Goal: Communication & Community: Answer question/provide support

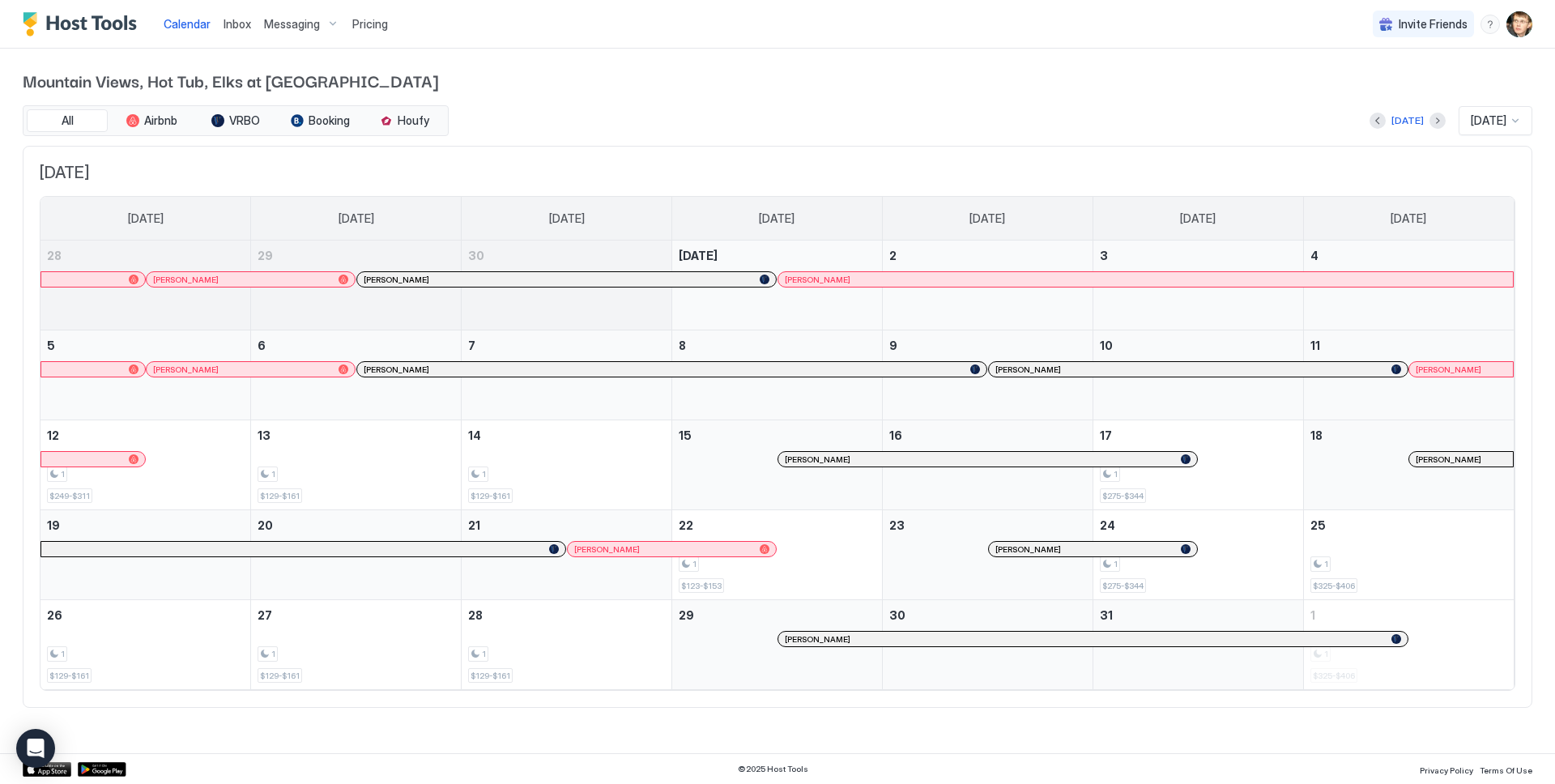
click at [240, 23] on span "Inbox" at bounding box center [237, 24] width 27 height 14
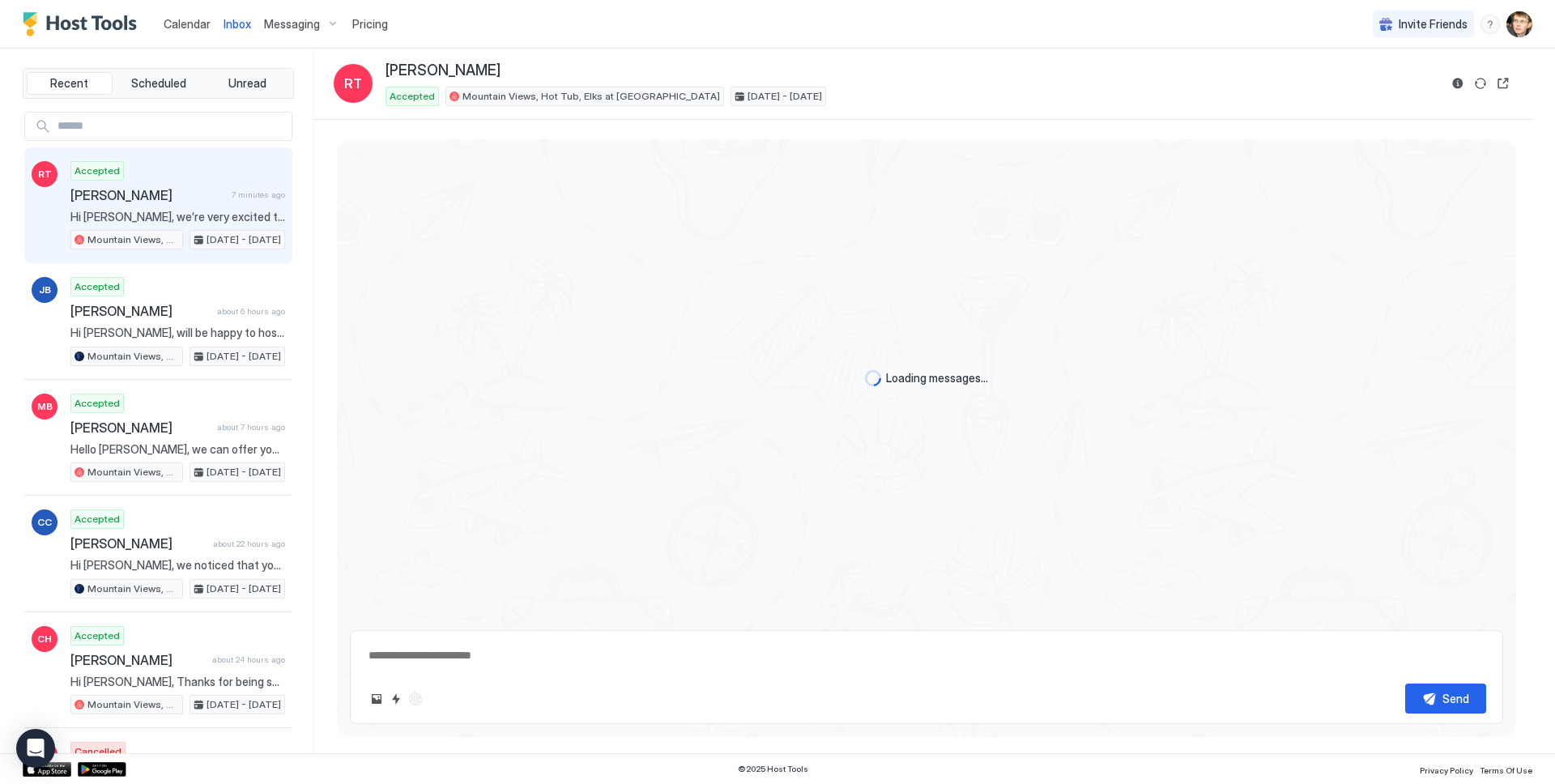
scroll to position [89, 0]
click at [199, 199] on span "[PERSON_NAME]" at bounding box center [147, 195] width 155 height 17
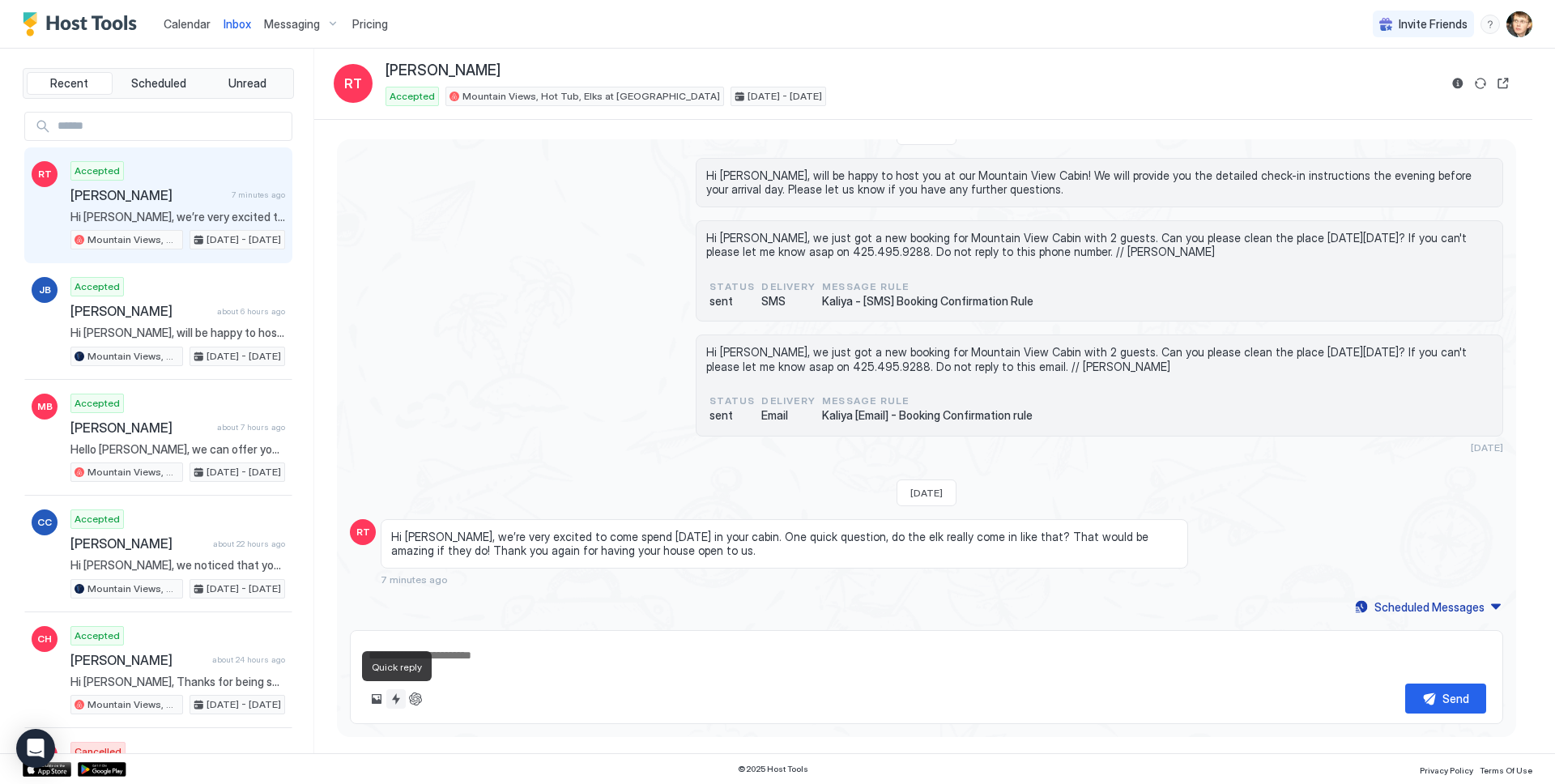
click at [396, 702] on button "Quick reply" at bounding box center [396, 699] width 20 height 20
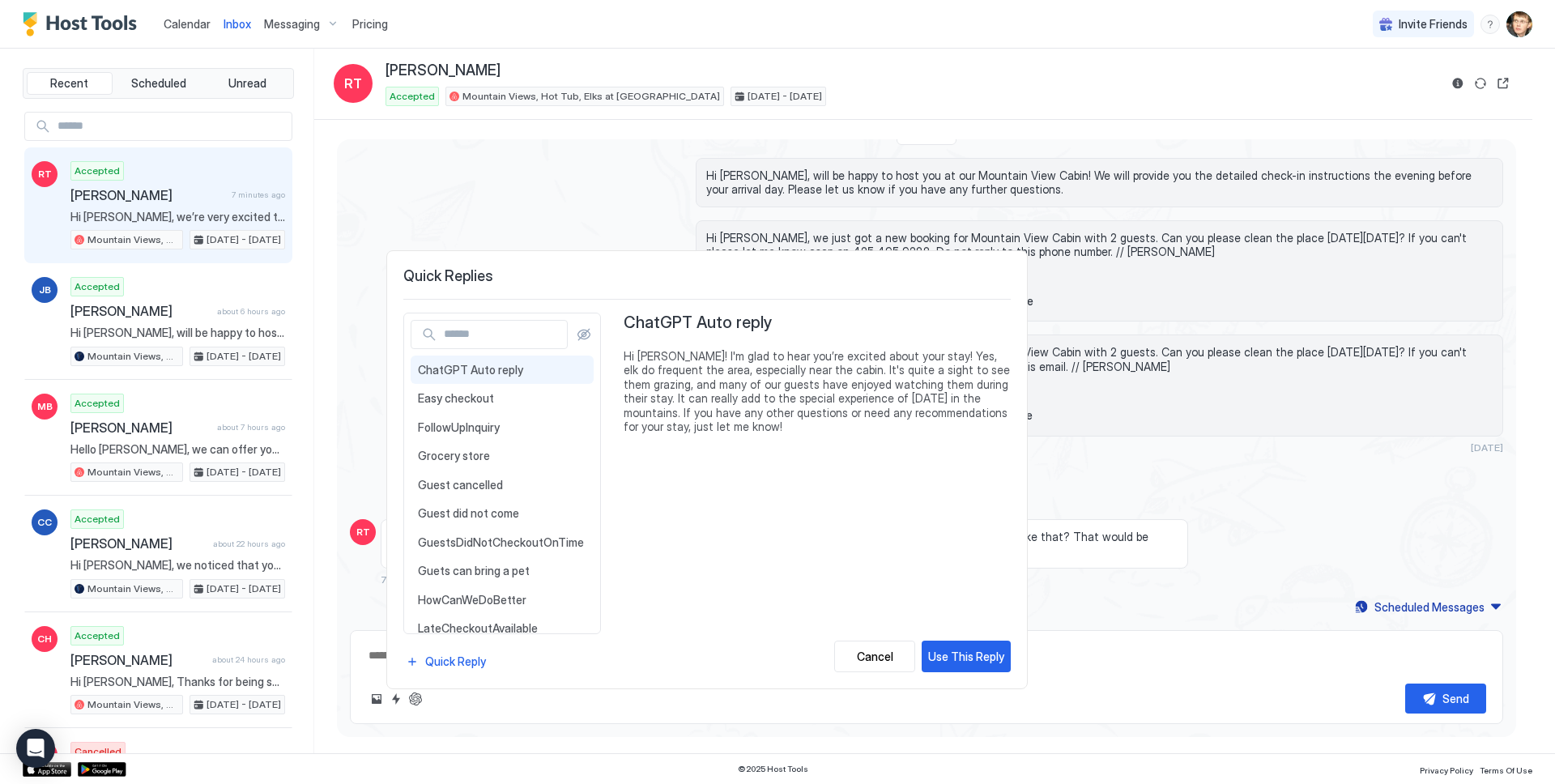
click at [527, 370] on span "ChatGPT Auto reply" at bounding box center [502, 370] width 169 height 15
click at [972, 658] on div "Use This Reply" at bounding box center [966, 656] width 76 height 17
type textarea "*"
type textarea "**********"
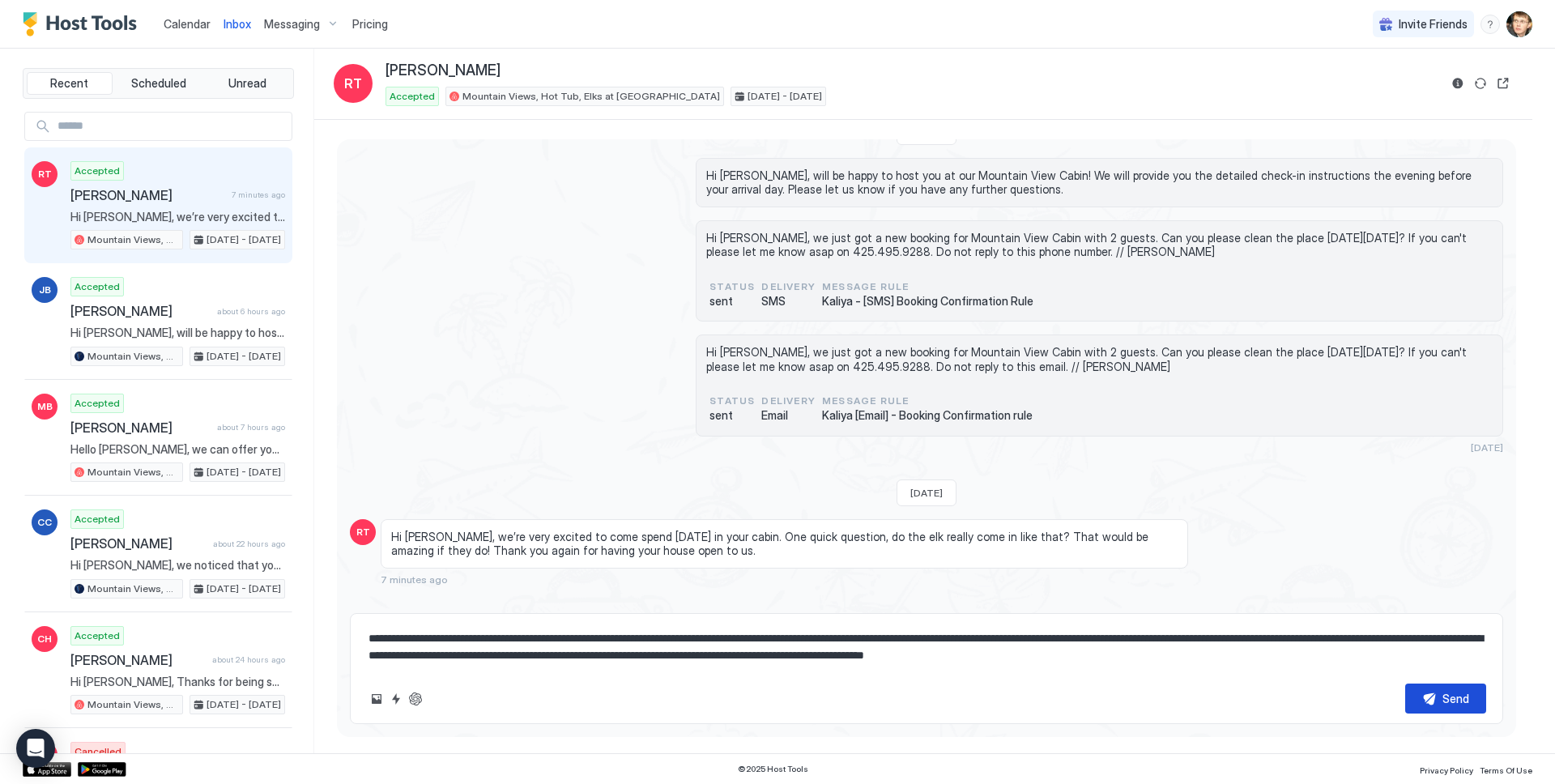
click at [1441, 692] on button "Send" at bounding box center [1446, 698] width 81 height 30
type textarea "*"
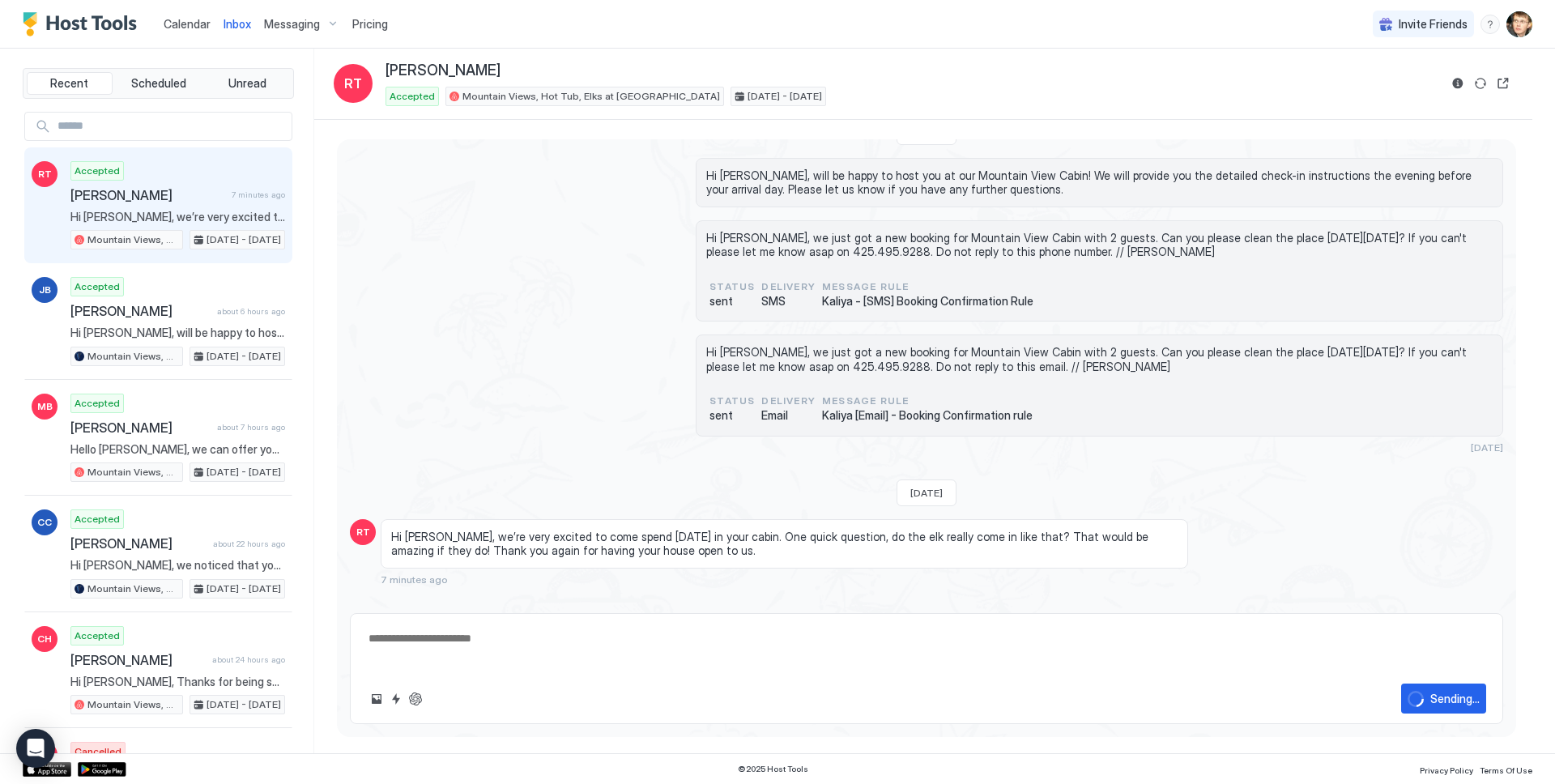
type textarea "*"
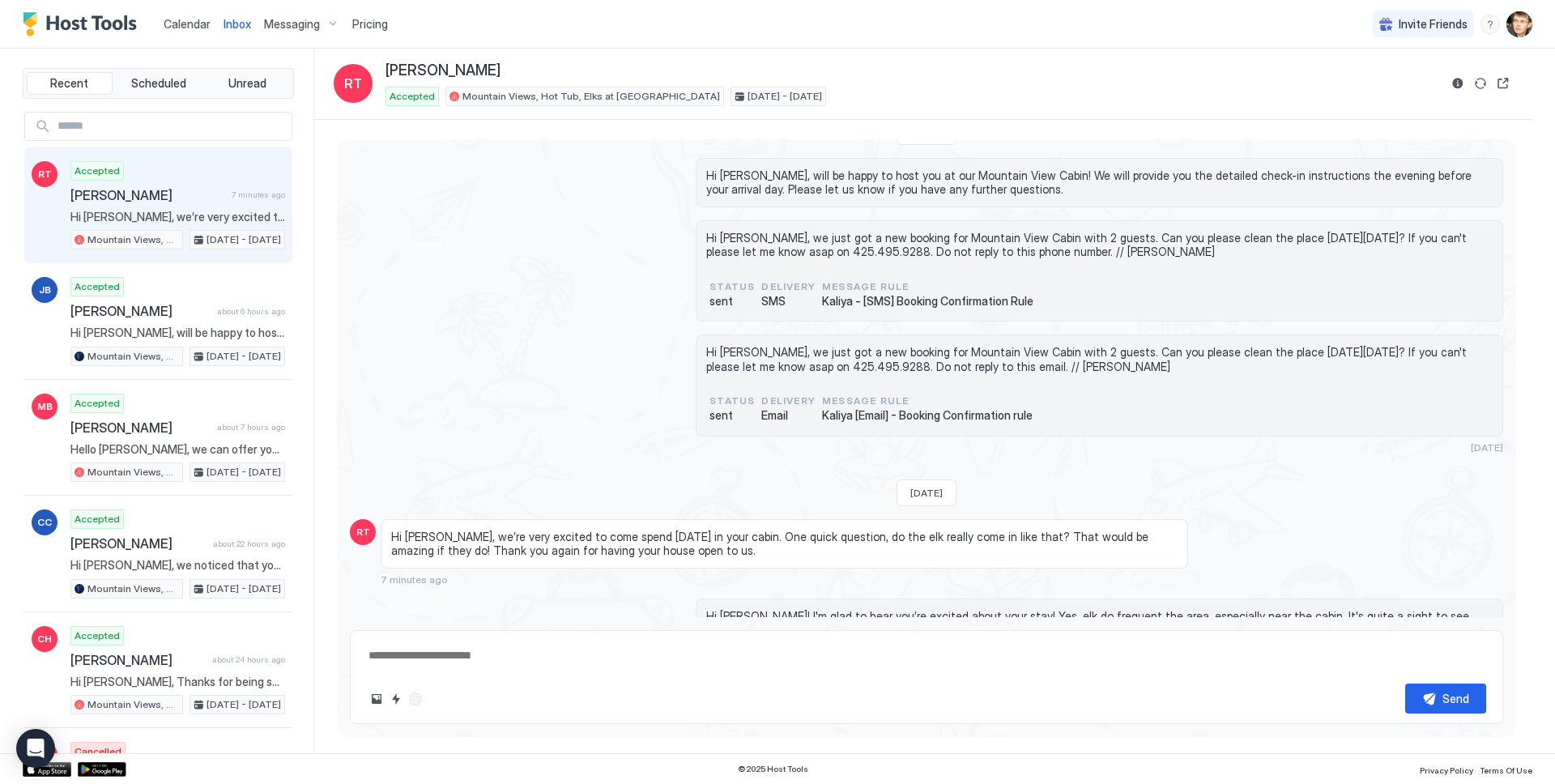
scroll to position [183, 0]
